Goal: Find specific page/section: Find specific page/section

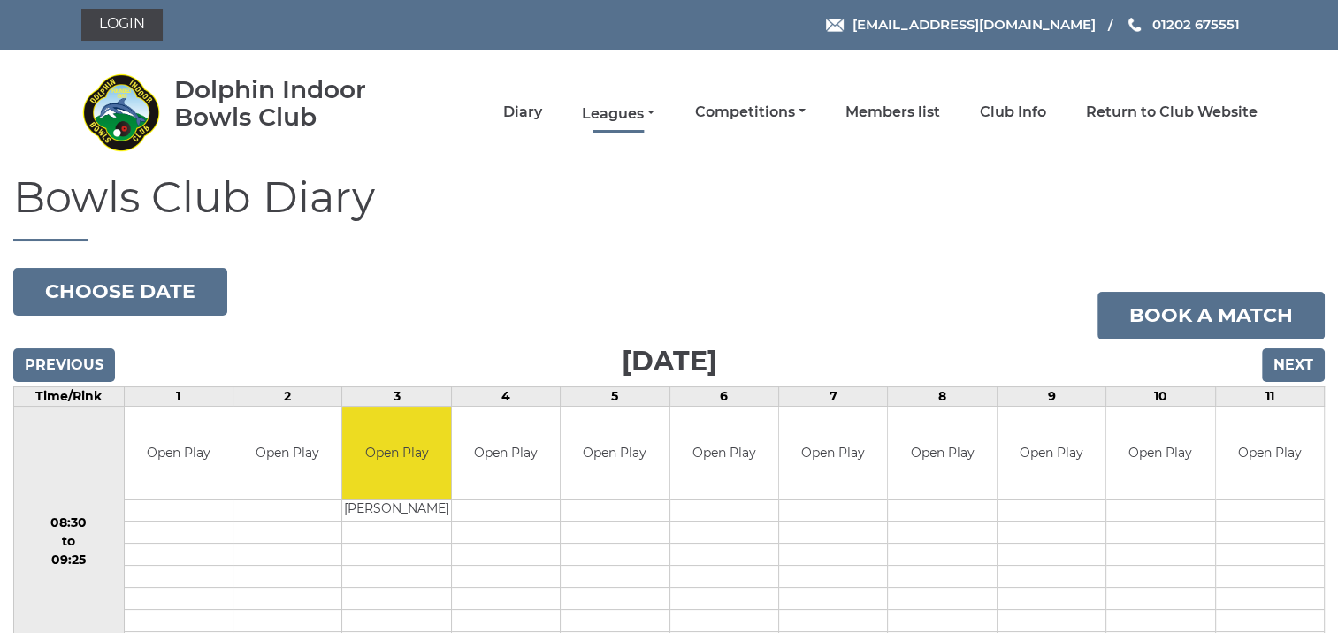
click at [633, 106] on link "Leagues" at bounding box center [618, 113] width 73 height 19
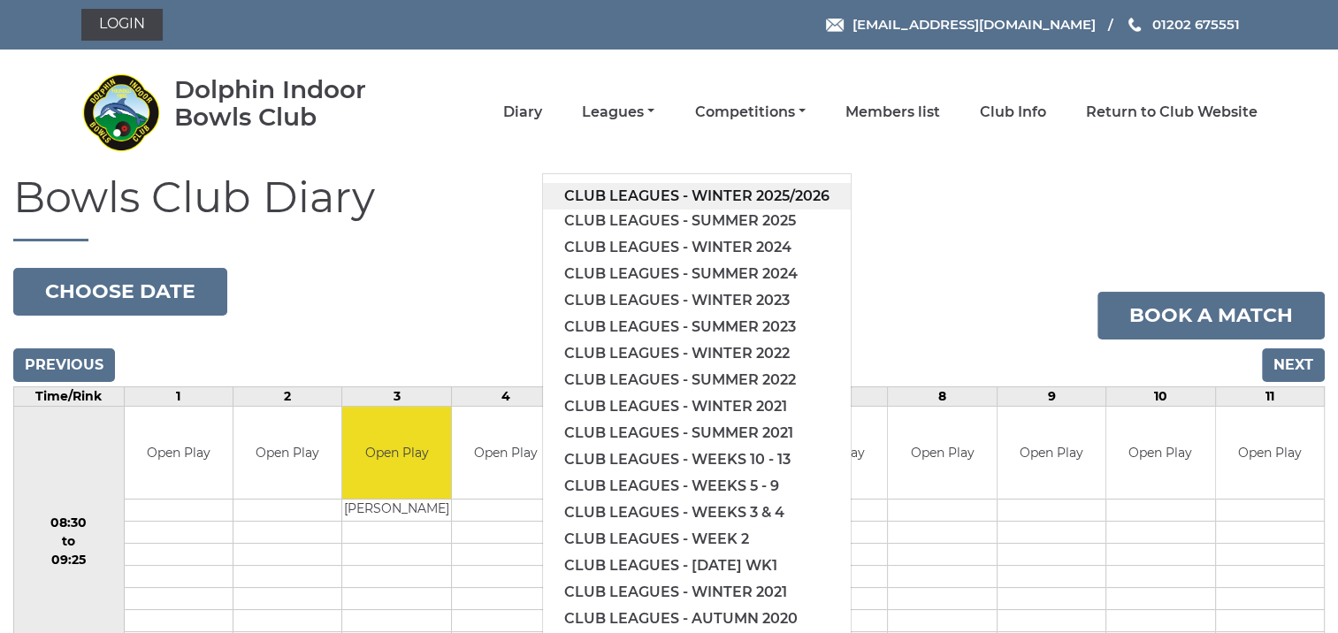
click at [659, 185] on link "Club leagues - Winter 2025/2026" at bounding box center [697, 196] width 308 height 27
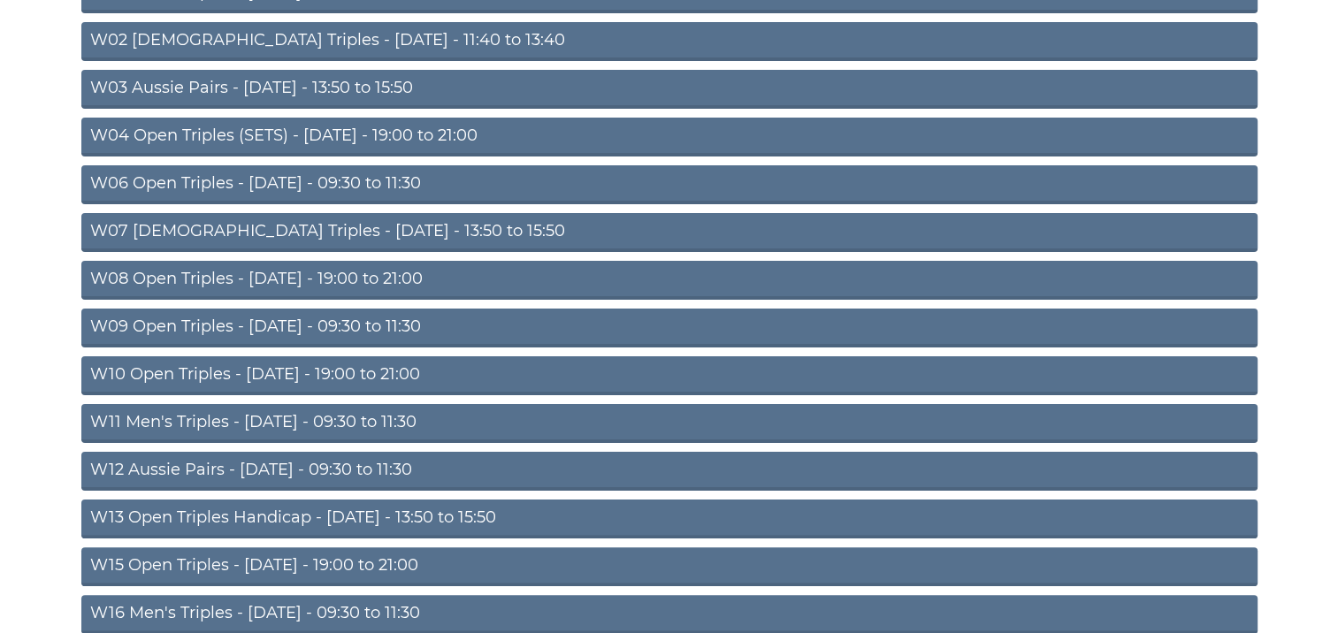
scroll to position [354, 0]
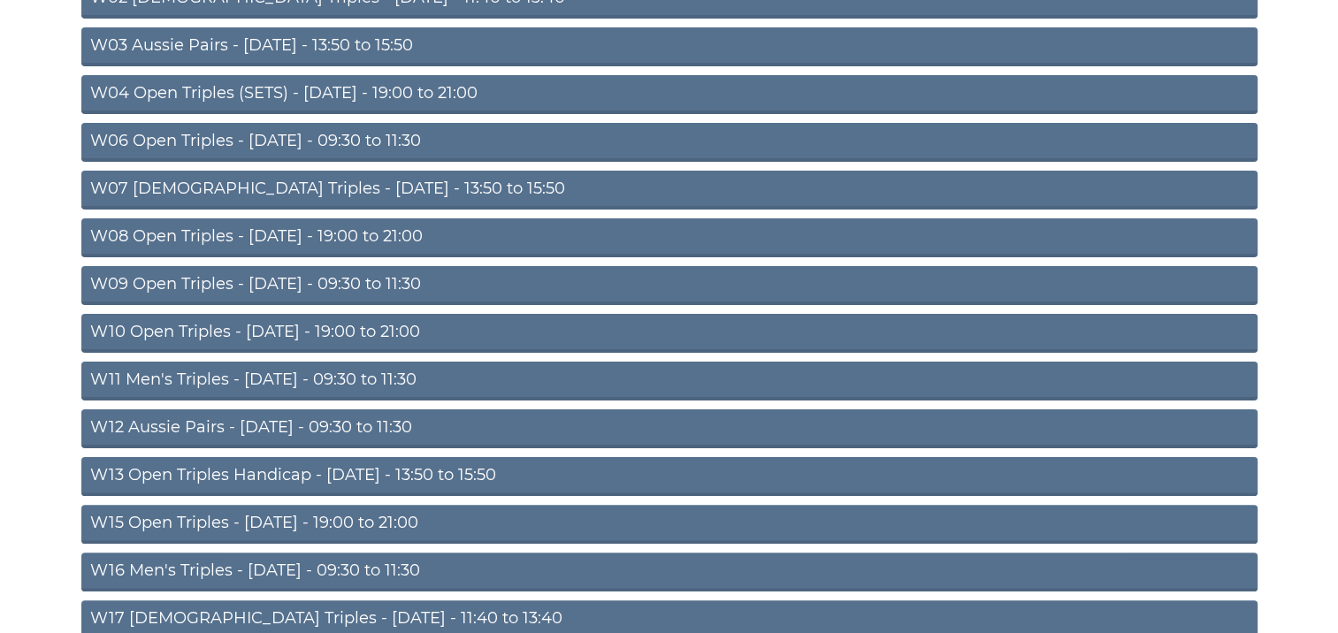
click at [287, 567] on link "W16 Men's Triples - [DATE] - 09:30 to 11:30" at bounding box center [669, 572] width 1177 height 39
